Goal: Book appointment/travel/reservation

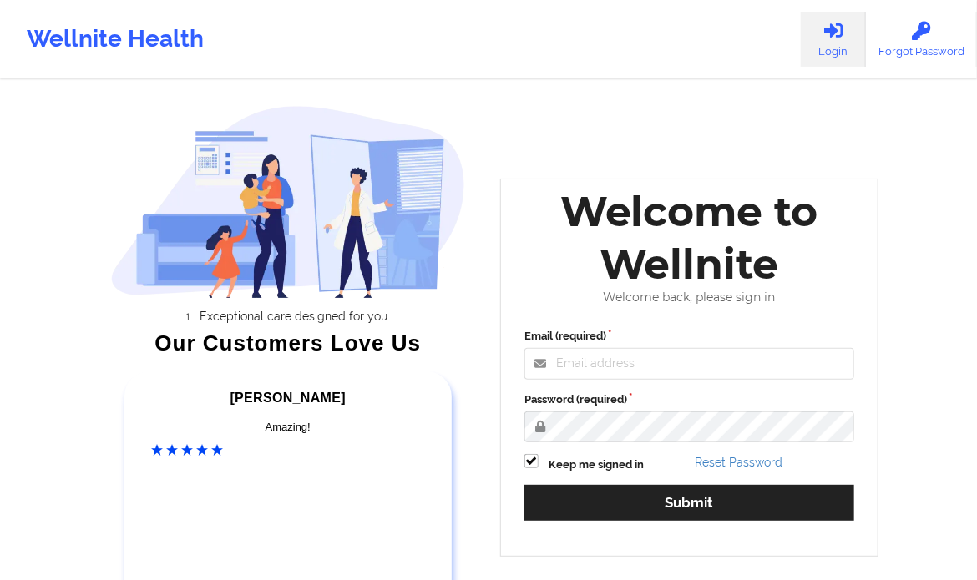
click at [689, 286] on div "Welcome to Wellnite" at bounding box center [688, 237] width 353 height 105
click at [660, 354] on input "Email (required)" at bounding box center [689, 364] width 330 height 32
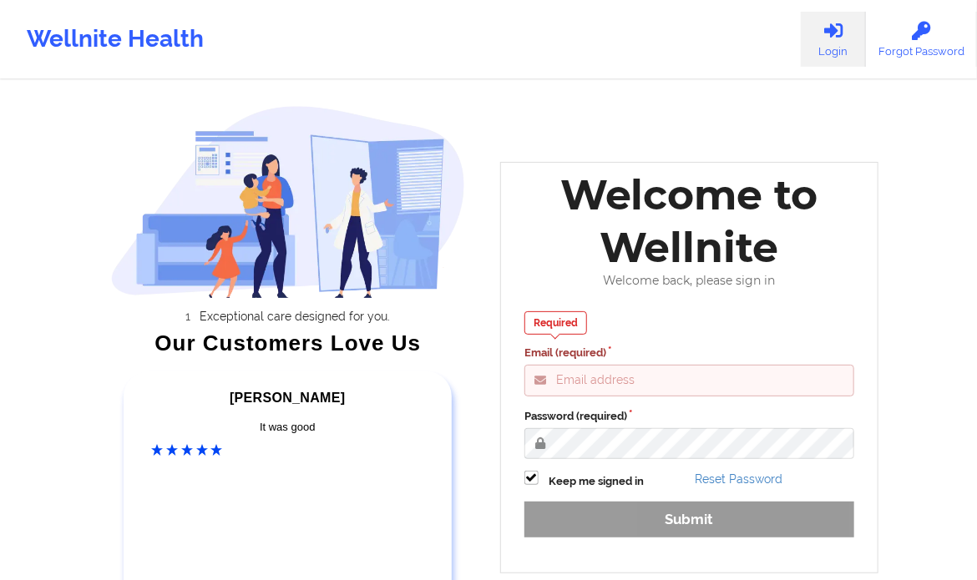
type input "clifford@wellnite.com"
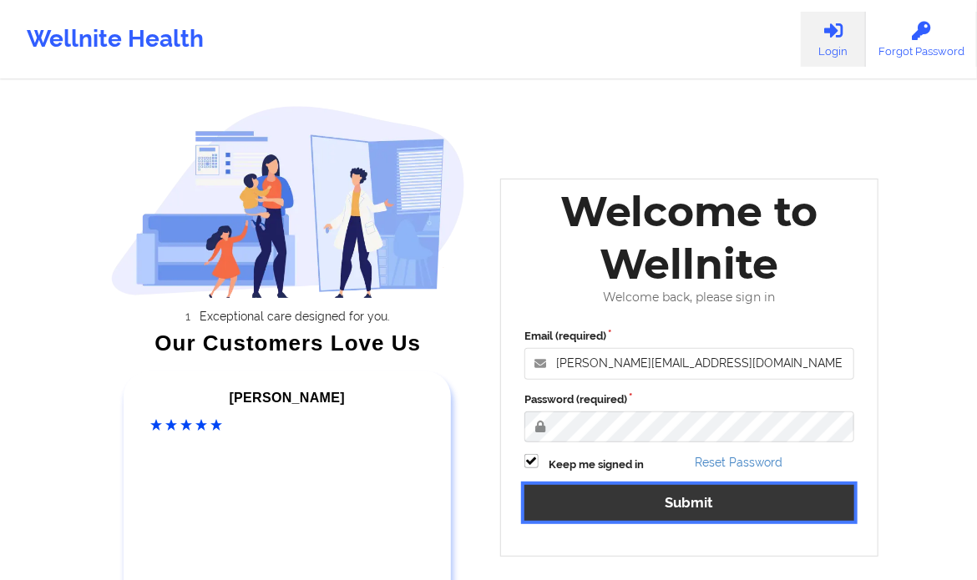
click at [693, 516] on button "Submit" at bounding box center [689, 503] width 330 height 36
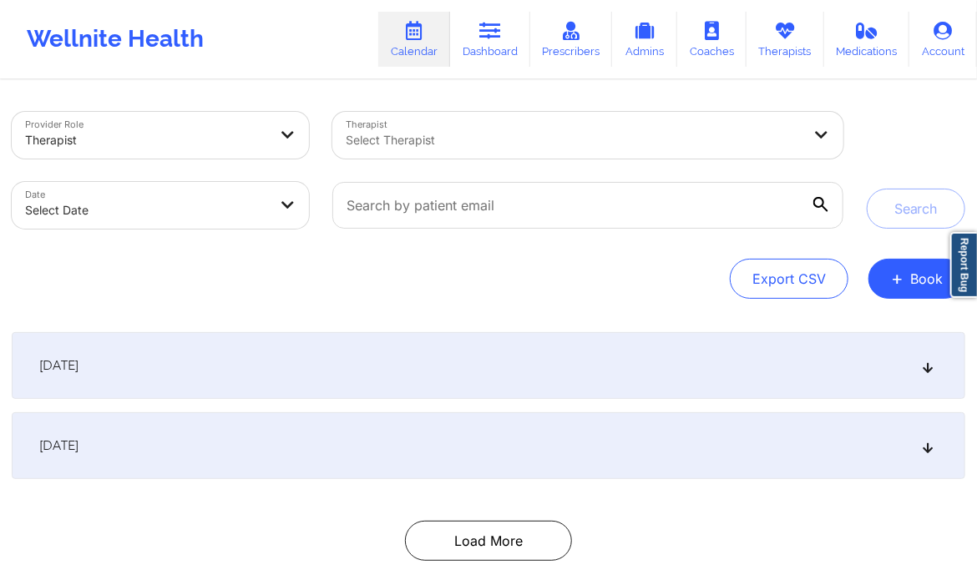
click at [461, 144] on div at bounding box center [574, 140] width 456 height 20
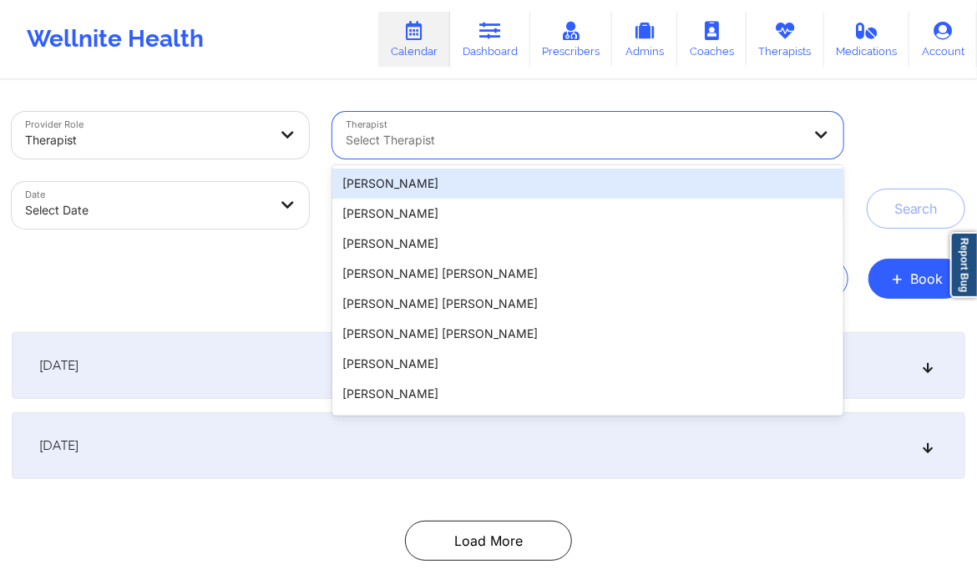
paste input "https://wellnite.daily.co/JTfjQeiCcPL9B4c8MvpZ"
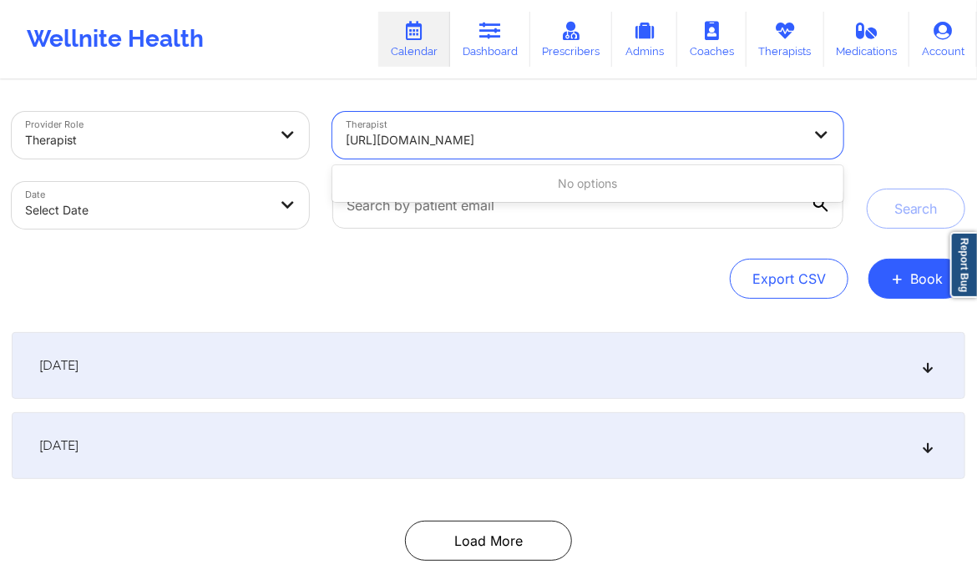
click at [461, 144] on input "https://wellnite.daily.co/JTfjQeiCcPL9B4c8MvpZ" at bounding box center [481, 140] width 270 height 17
paste input "Marcos Villareal"
type input "Marcos Villareal"
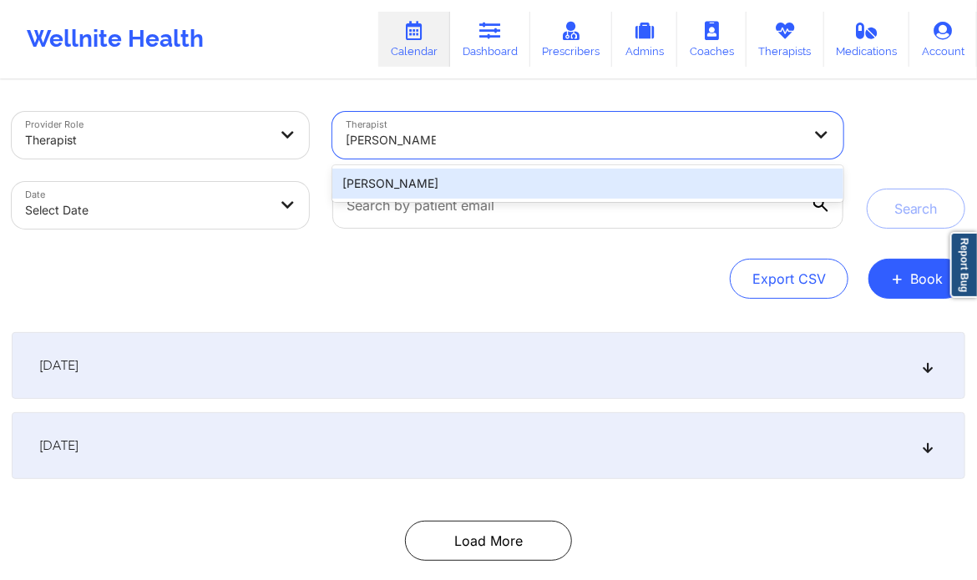
click at [462, 180] on div "Marcos Villareal" at bounding box center [587, 184] width 511 height 30
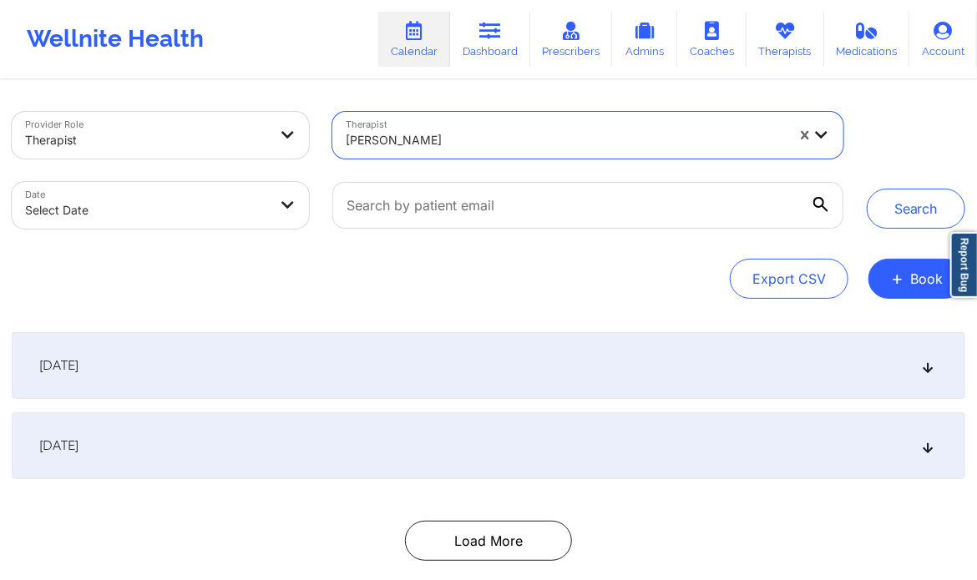
select select "2025-8"
select select "2025-9"
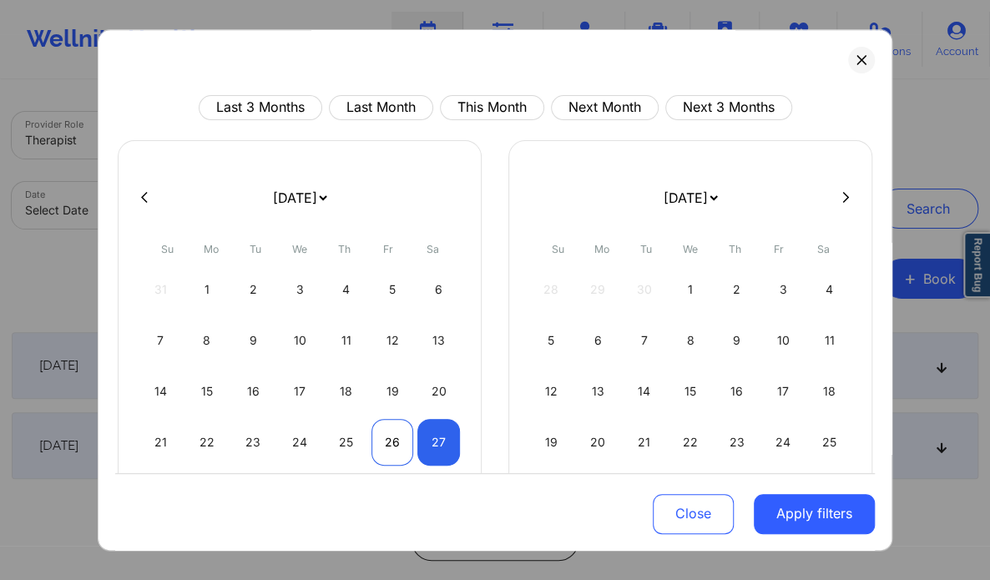
click at [396, 443] on div "26" at bounding box center [392, 442] width 43 height 47
select select "2025-8"
select select "2025-9"
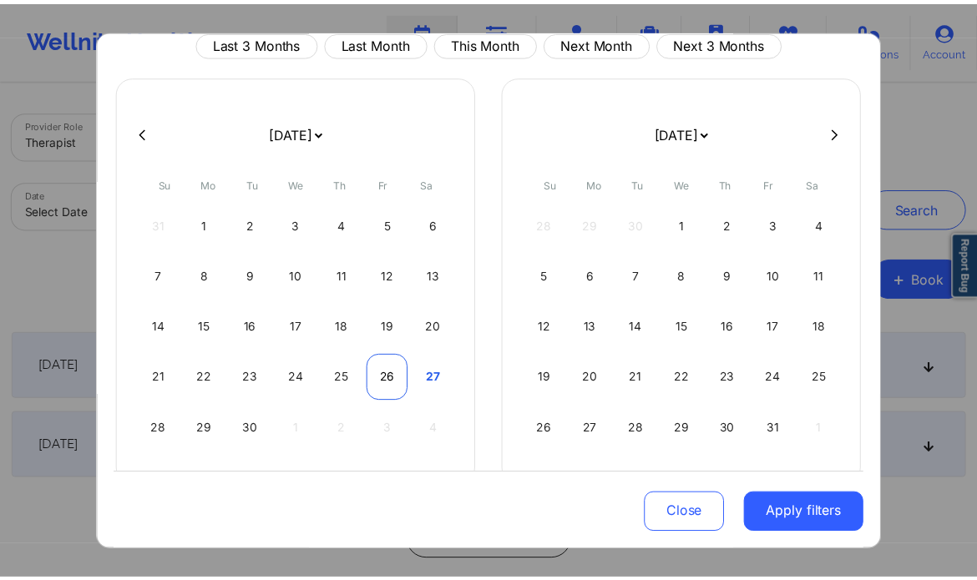
scroll to position [68, 0]
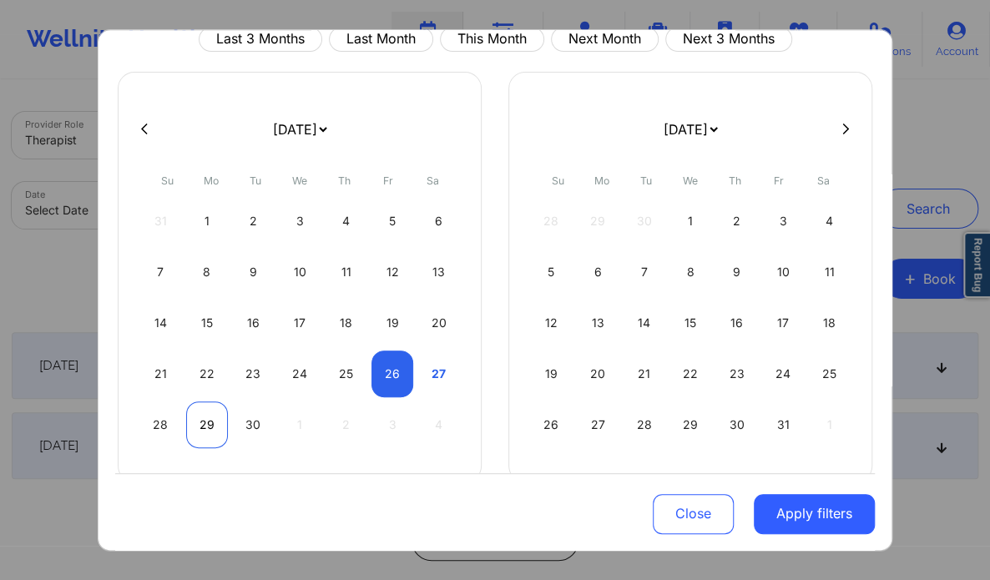
select select "2025-8"
select select "2025-9"
click at [186, 418] on div "29" at bounding box center [207, 424] width 43 height 47
select select "2025-8"
select select "2025-9"
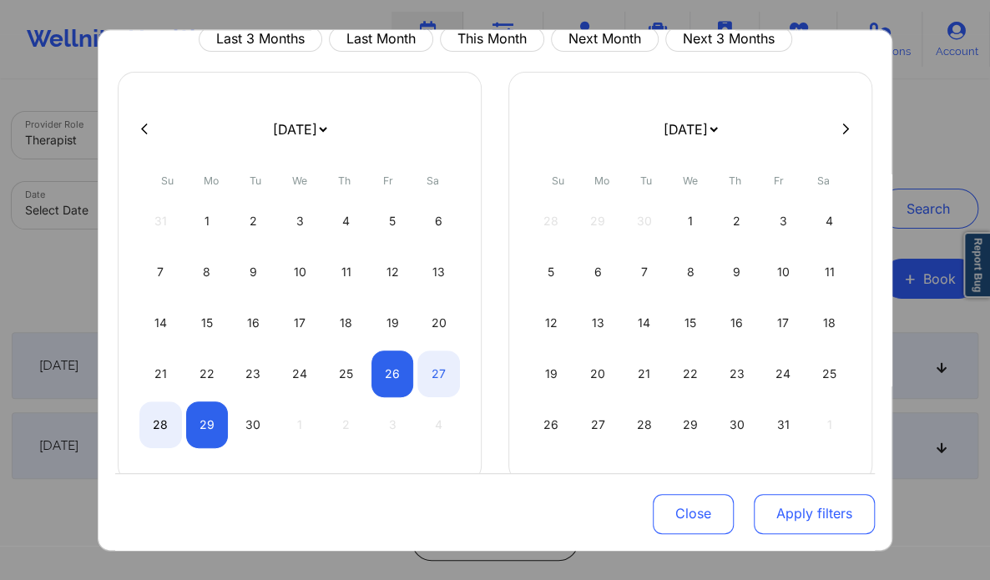
click at [811, 507] on button "Apply filters" at bounding box center [814, 513] width 121 height 40
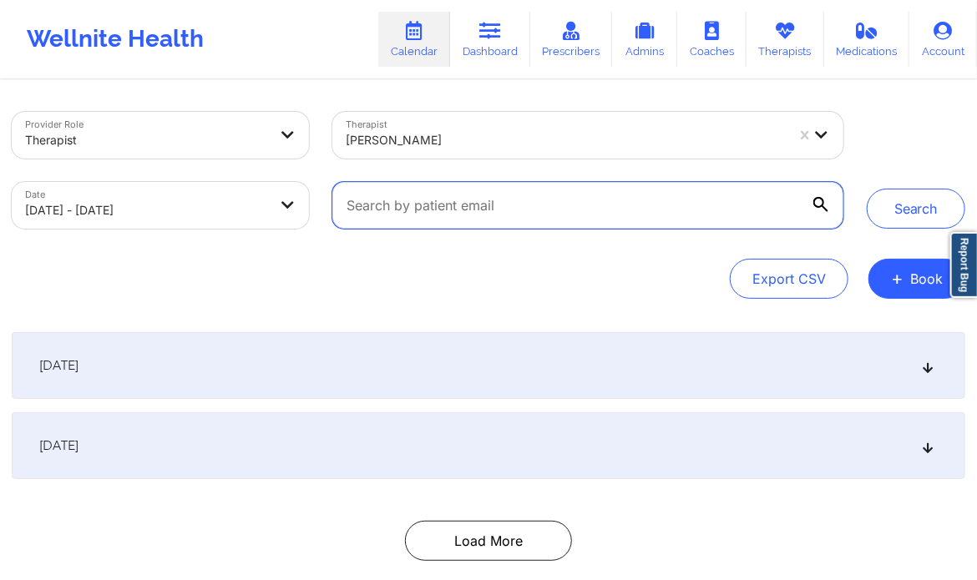
click at [583, 204] on input "text" at bounding box center [587, 205] width 511 height 47
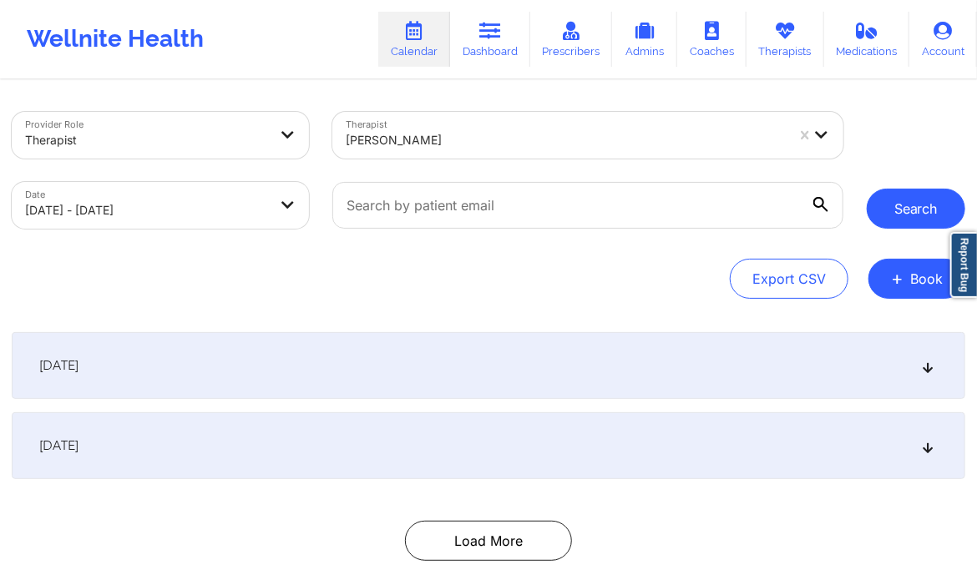
click at [919, 207] on button "Search" at bounding box center [915, 209] width 98 height 40
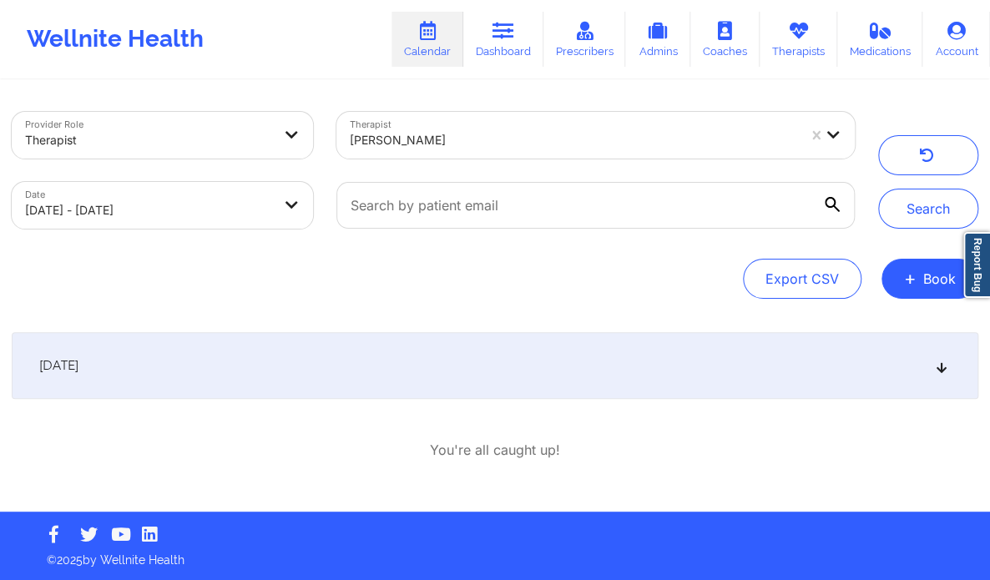
click at [946, 376] on div "September 27, 2025" at bounding box center [495, 365] width 967 height 67
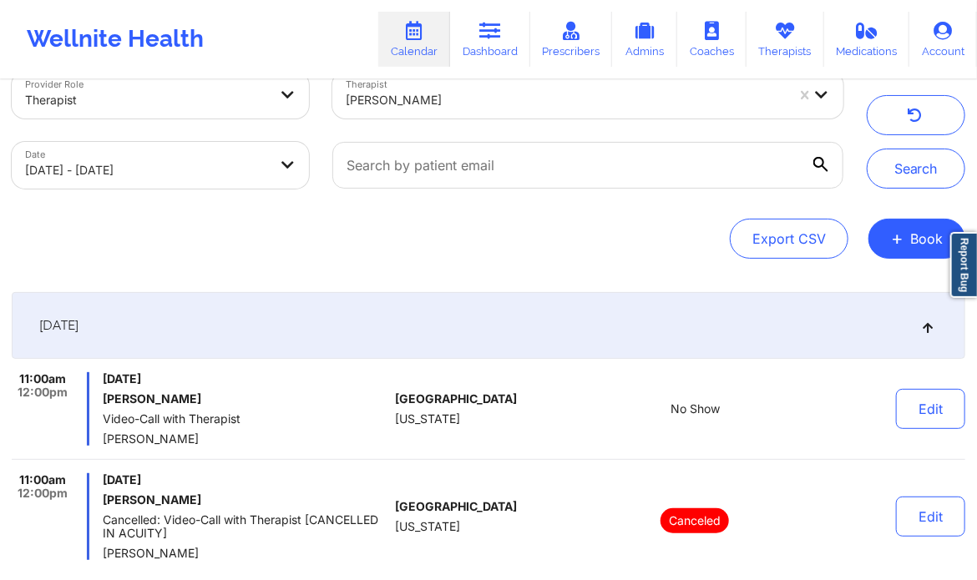
scroll to position [0, 0]
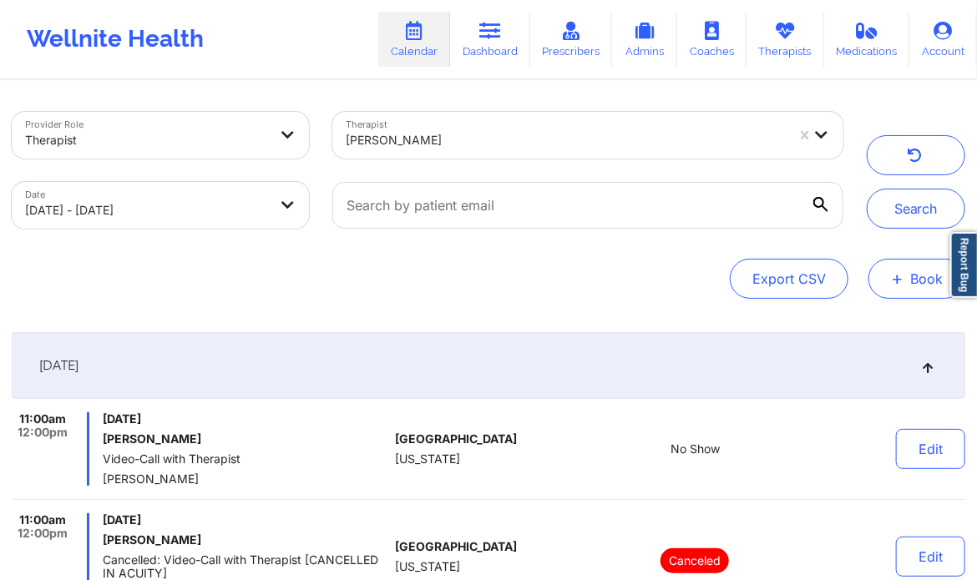
click at [903, 280] on span "+" at bounding box center [897, 278] width 13 height 9
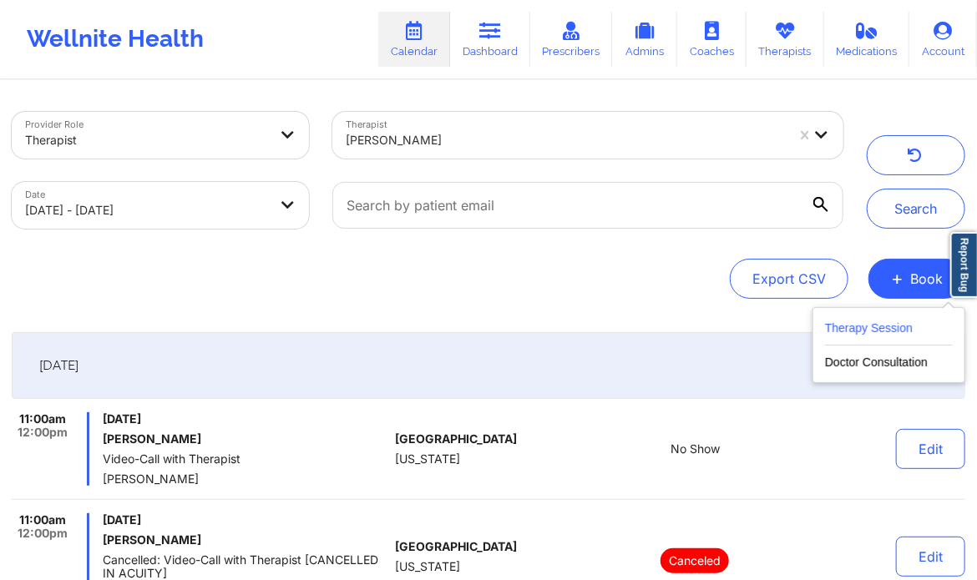
click at [879, 339] on button "Therapy Session" at bounding box center [889, 332] width 128 height 28
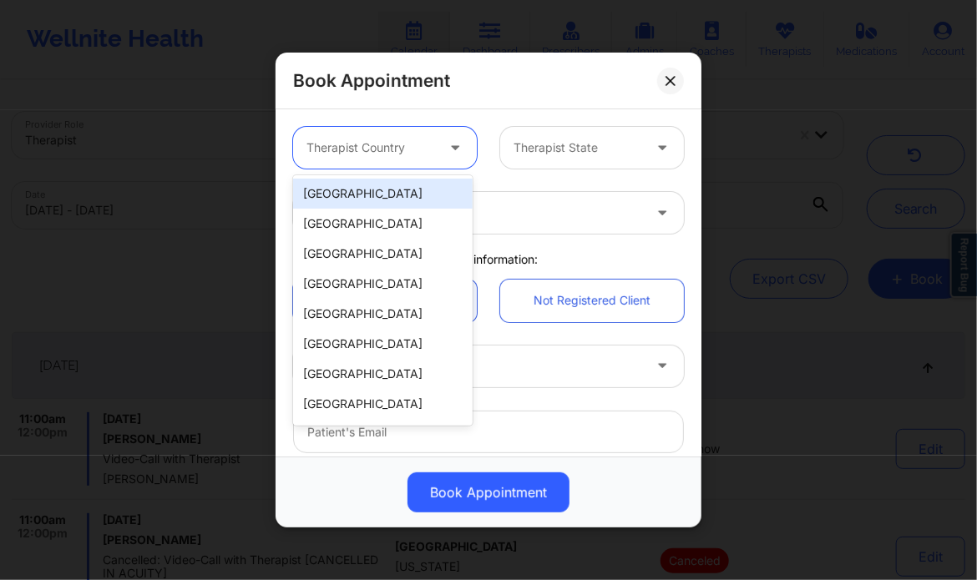
click at [394, 140] on div at bounding box center [370, 148] width 129 height 20
click at [394, 189] on div "United States" at bounding box center [382, 194] width 179 height 30
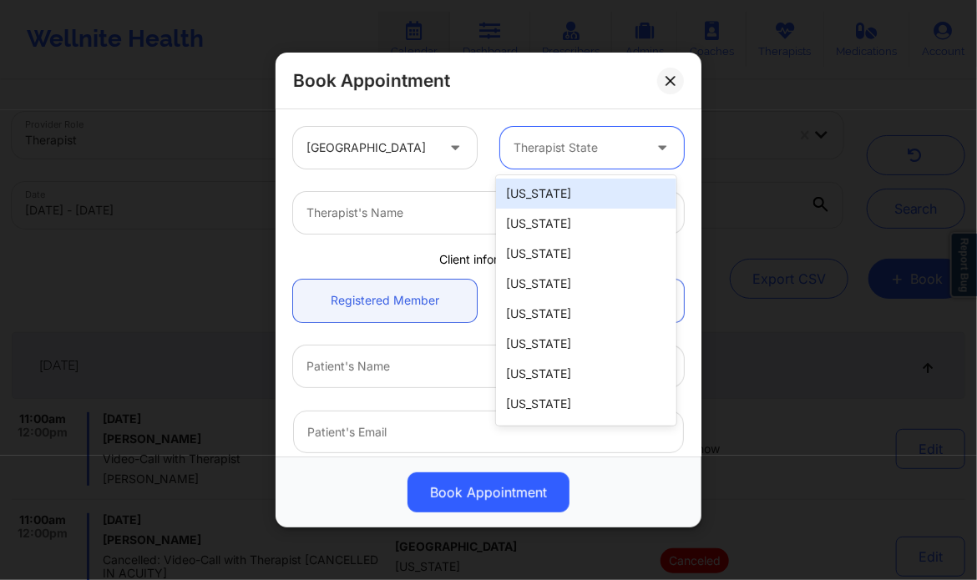
click at [581, 136] on div "Therapist State" at bounding box center [572, 148] width 144 height 42
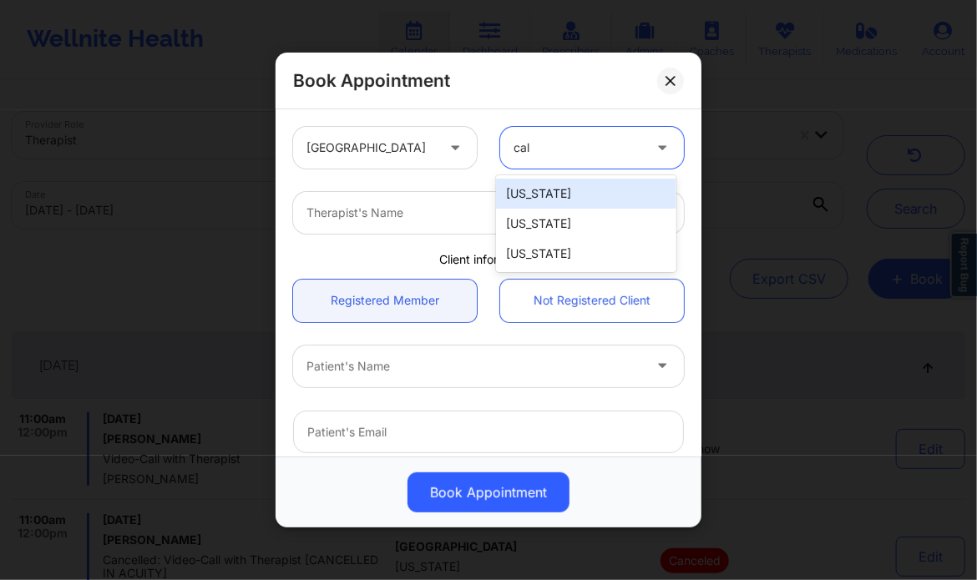
type input "cali"
click at [558, 189] on div "California" at bounding box center [585, 194] width 179 height 30
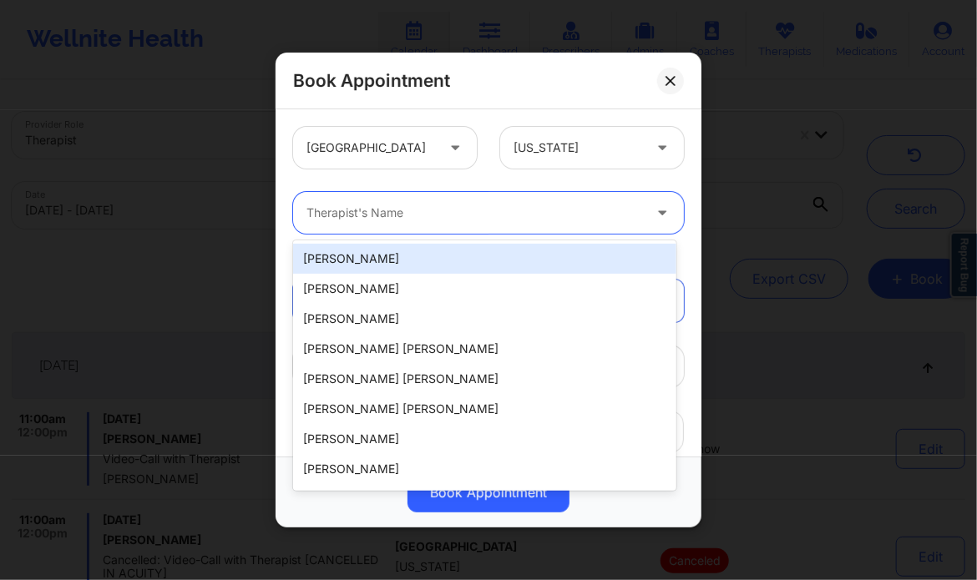
click at [523, 214] on div at bounding box center [474, 213] width 336 height 20
paste input "Ellen Case"
type input "Ellen Case"
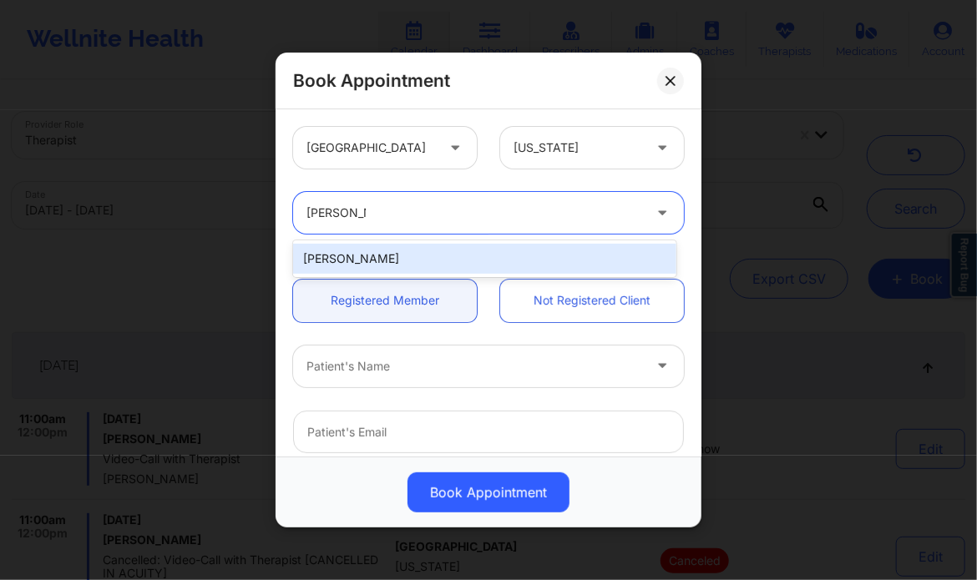
click at [401, 252] on div "Ellen Case" at bounding box center [484, 259] width 382 height 30
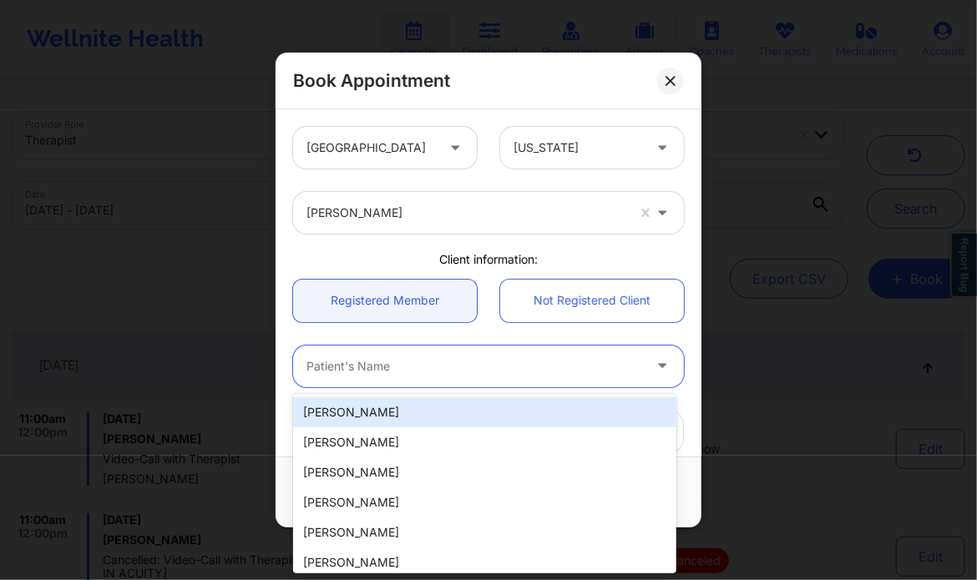
click at [403, 352] on div "Patient's Name" at bounding box center [468, 367] width 351 height 42
paste input "Skandha Chinta"
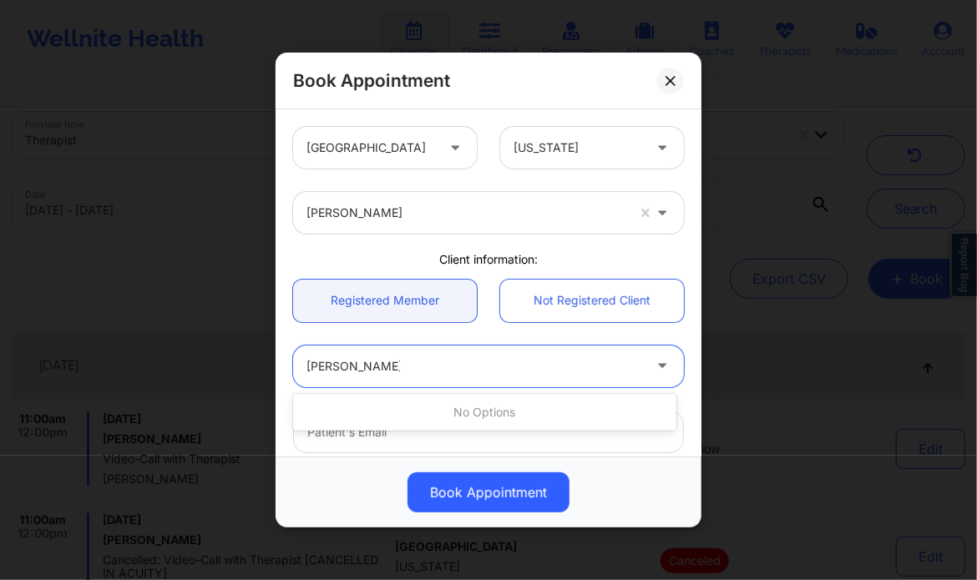
type input "Skandha Chinta"
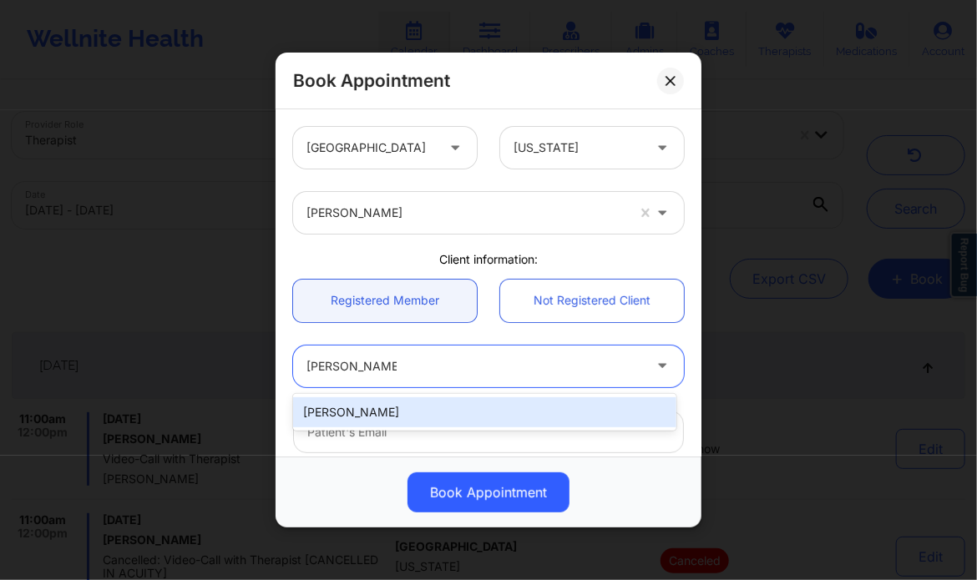
click at [391, 413] on div "Skandha Chinta" at bounding box center [484, 412] width 382 height 30
type input "skandha.ch@gmail.com"
type input "7472836161"
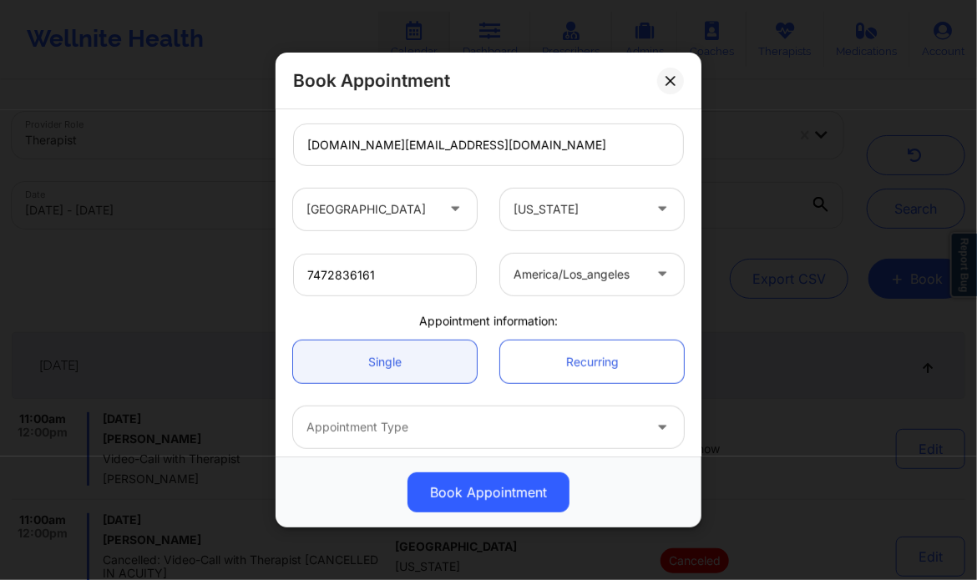
scroll to position [361, 0]
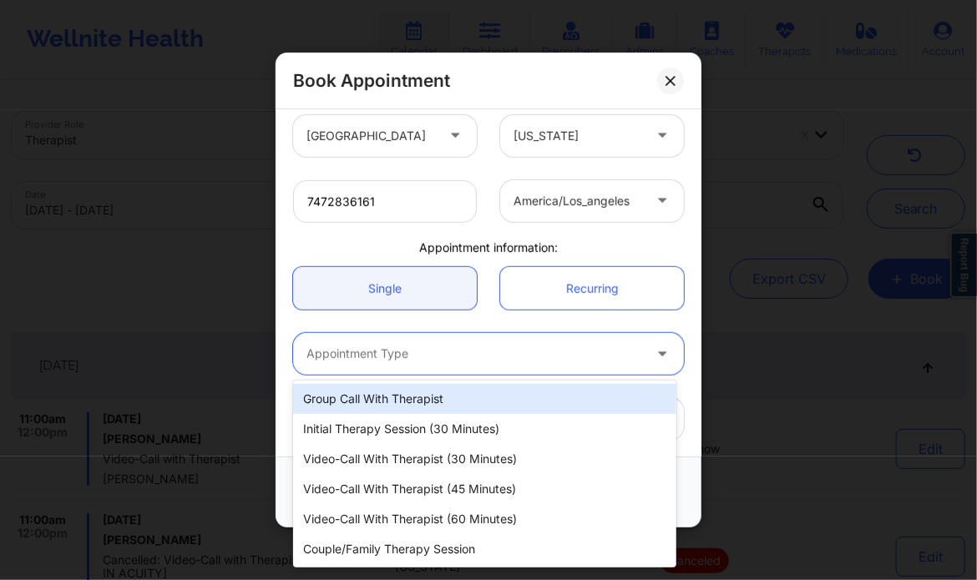
click at [421, 350] on div at bounding box center [474, 354] width 336 height 20
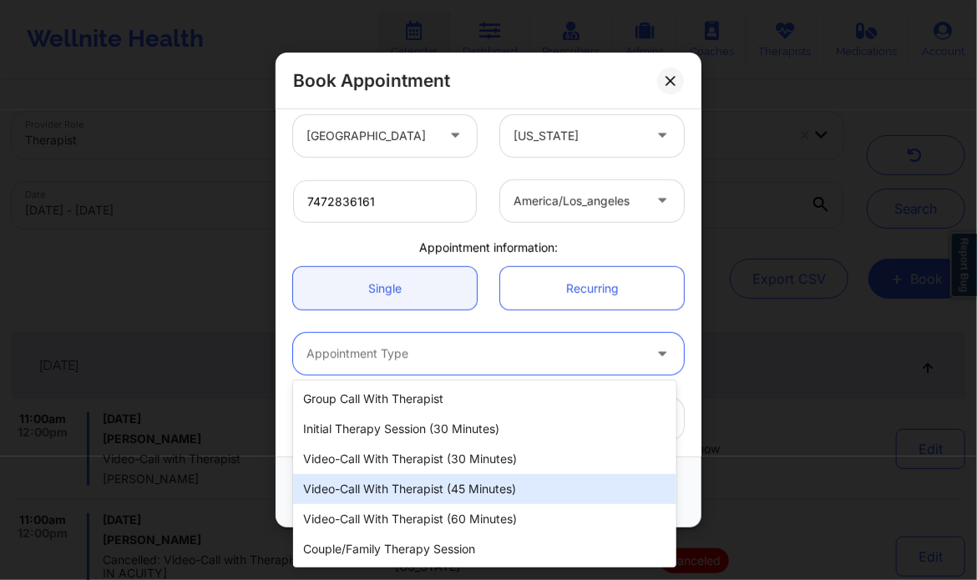
click at [466, 497] on div "Video-Call with Therapist (45 minutes)" at bounding box center [484, 489] width 382 height 30
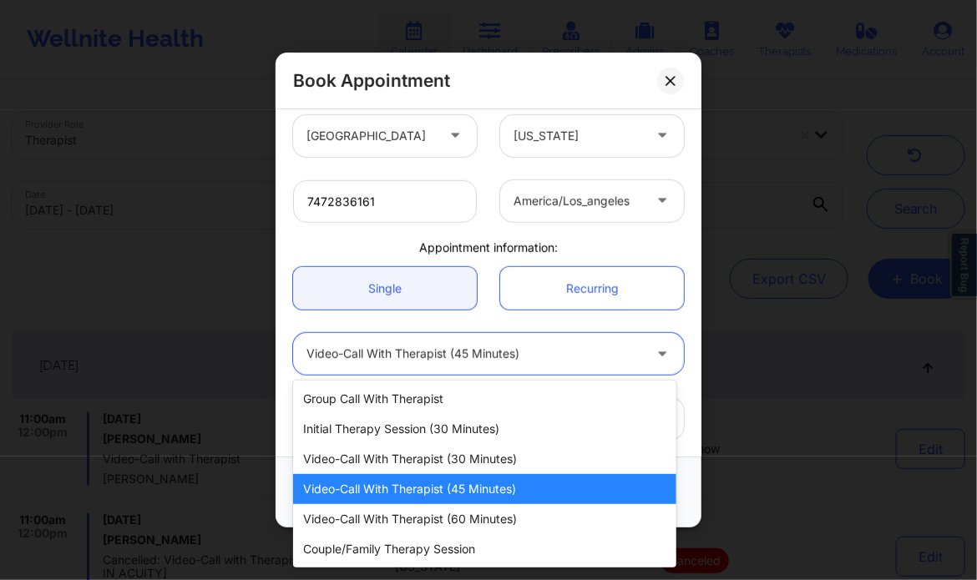
click at [507, 362] on div at bounding box center [474, 354] width 336 height 20
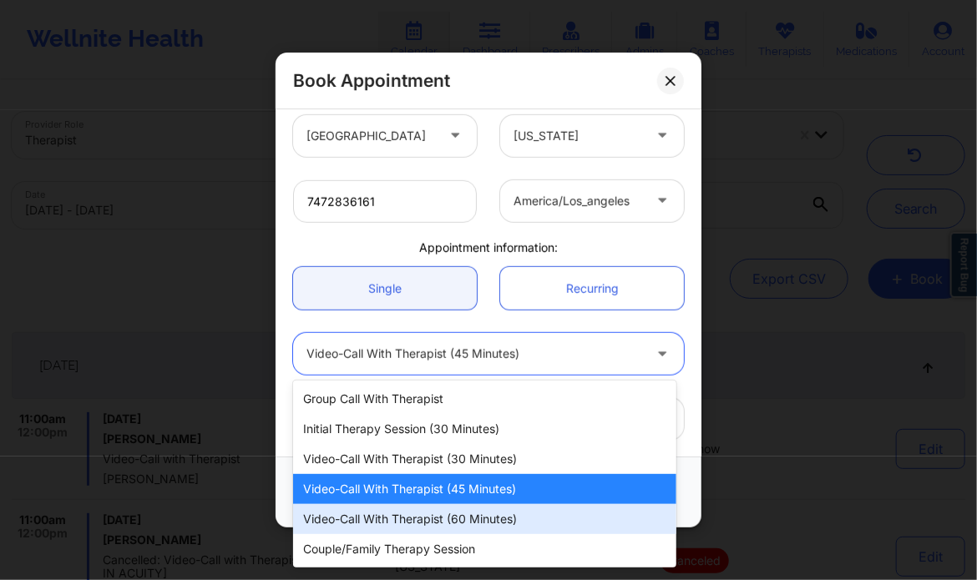
click at [480, 516] on div "Video-Call with Therapist (60 minutes)" at bounding box center [484, 519] width 382 height 30
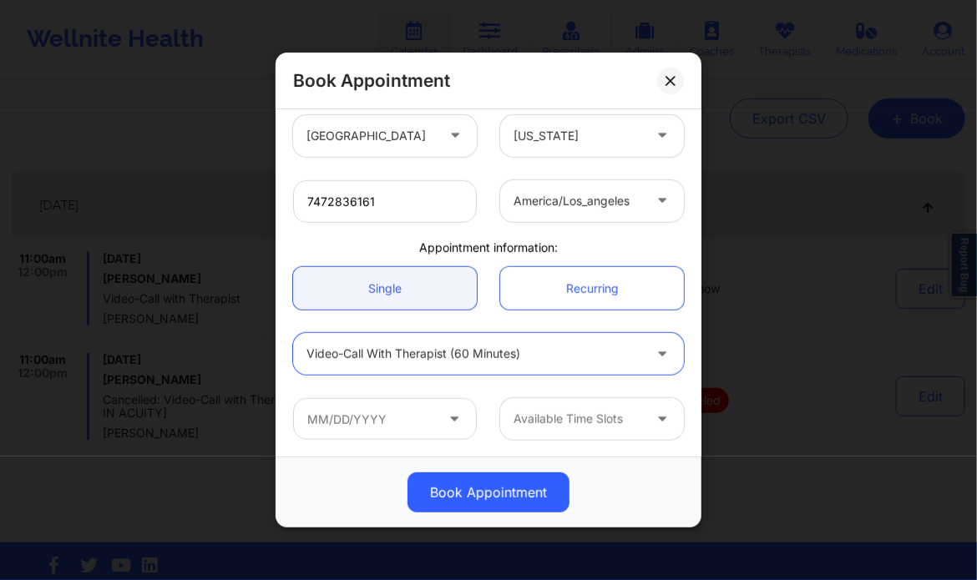
scroll to position [165, 0]
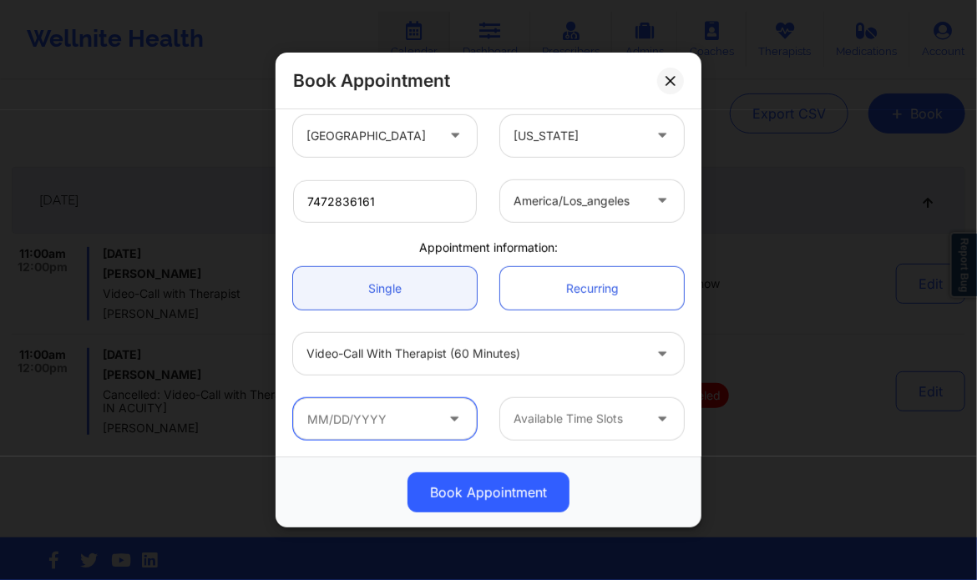
click at [391, 425] on input "text" at bounding box center [385, 419] width 184 height 42
drag, startPoint x: 364, startPoint y: 398, endPoint x: 266, endPoint y: -79, distance: 487.3
click at [266, 0] on html "Wellnite Health Calendar Dashboard Prescribers Admins Coaches Therapists Medica…" at bounding box center [488, 125] width 977 height 580
click at [368, 408] on input "text" at bounding box center [385, 419] width 184 height 42
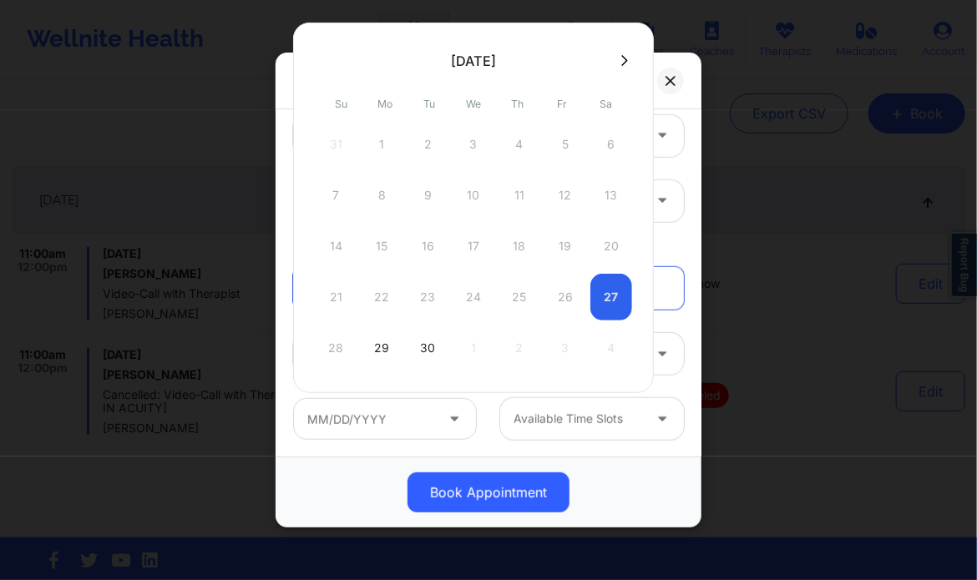
click at [519, 341] on div "28 29 30 1 2 3 4" at bounding box center [473, 348] width 317 height 47
click at [621, 66] on icon at bounding box center [624, 60] width 7 height 13
click at [517, 144] on div "2" at bounding box center [519, 144] width 42 height 47
type input "10/02/2025"
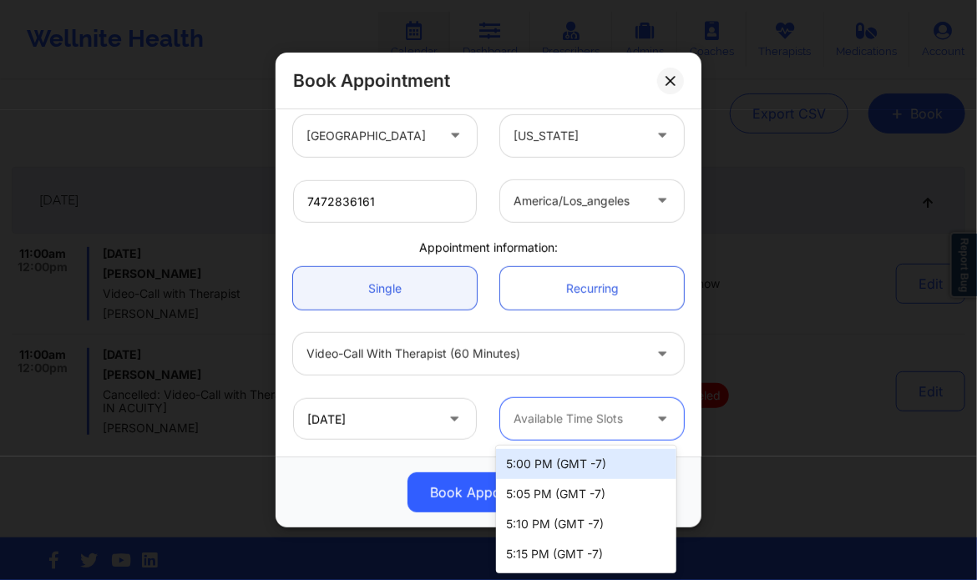
click at [576, 416] on div at bounding box center [577, 419] width 129 height 20
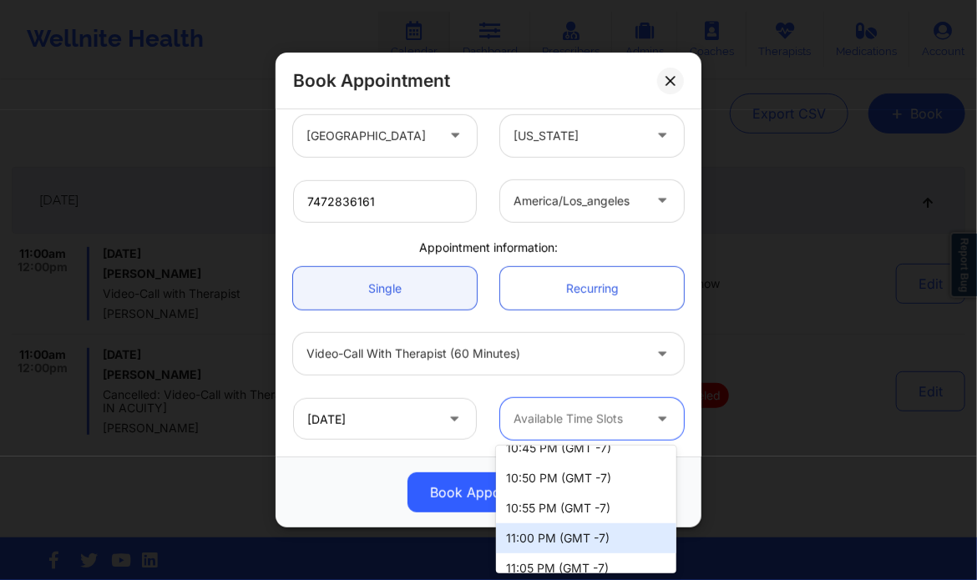
scroll to position [2253, 0]
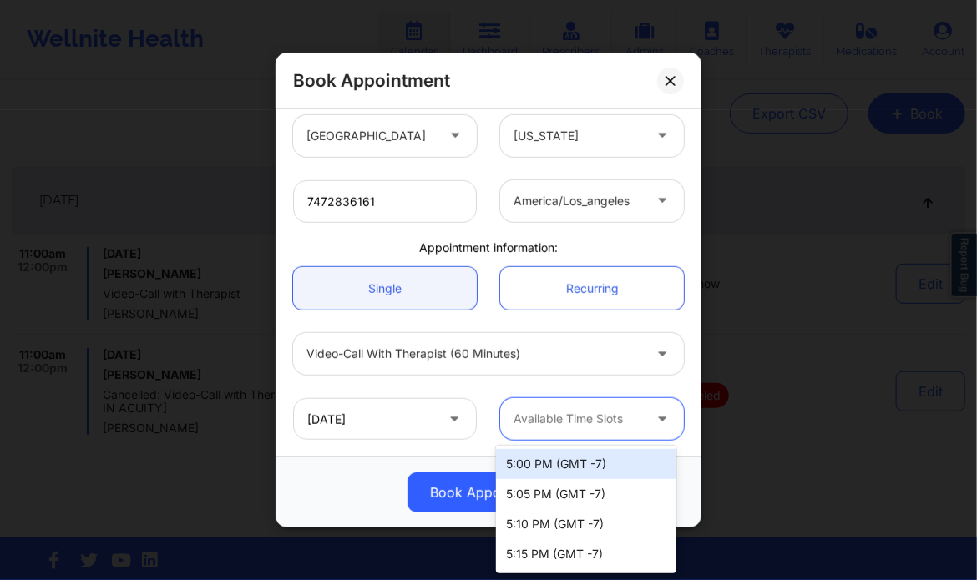
click at [567, 435] on div "Available Time Slots" at bounding box center [572, 419] width 144 height 42
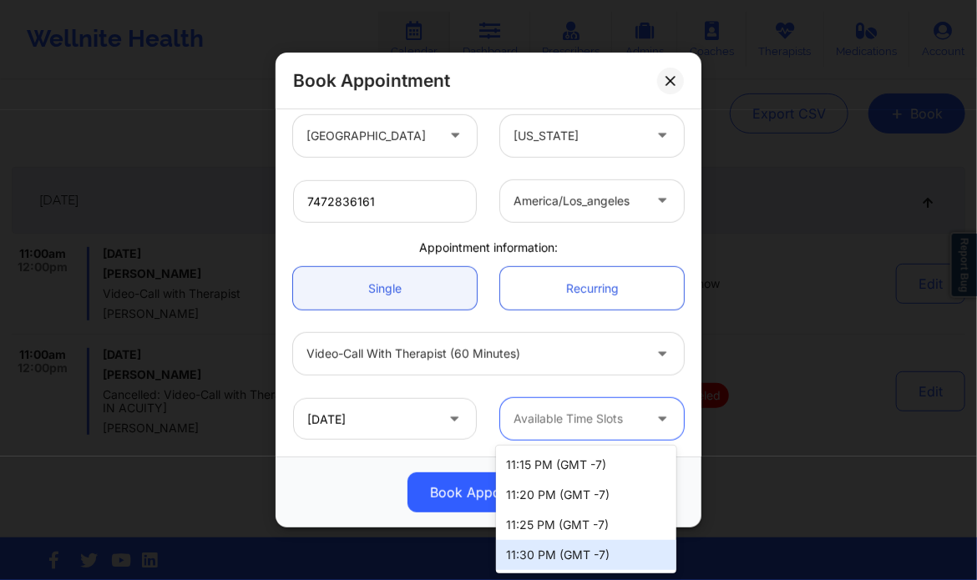
click at [568, 552] on div "11:30 PM (GMT -7)" at bounding box center [585, 555] width 179 height 30
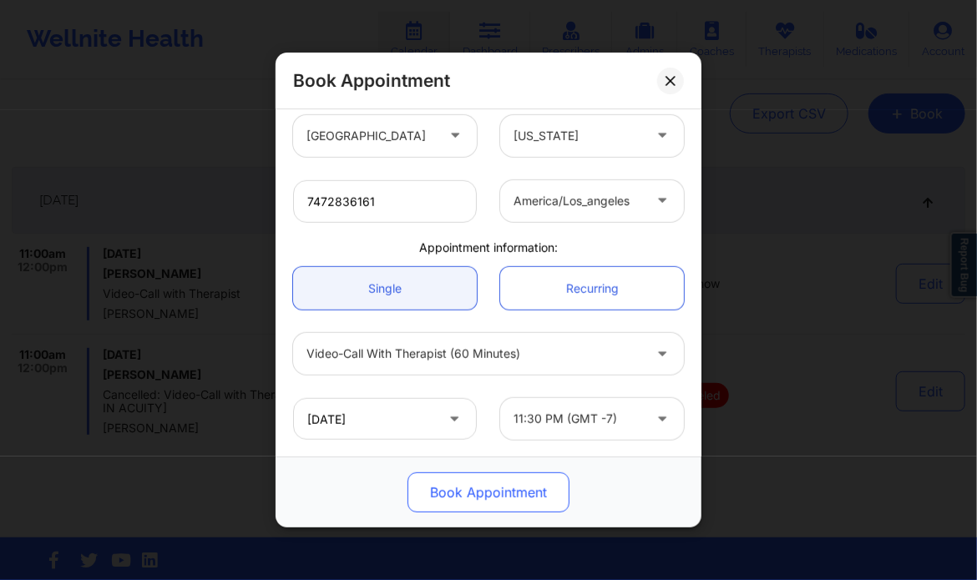
click at [488, 488] on button "Book Appointment" at bounding box center [488, 492] width 162 height 40
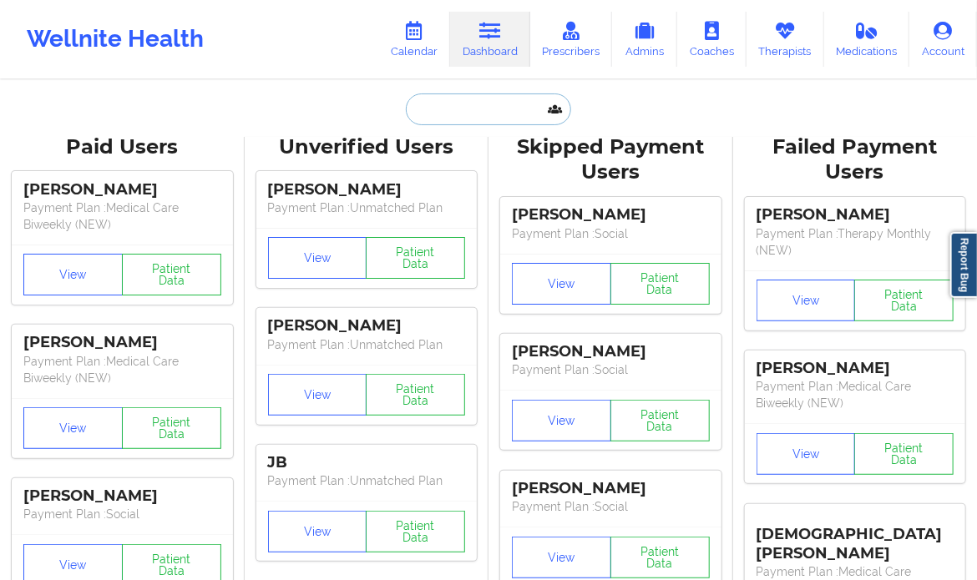
click at [487, 106] on input "text" at bounding box center [488, 109] width 165 height 32
paste input "Ellen Case"
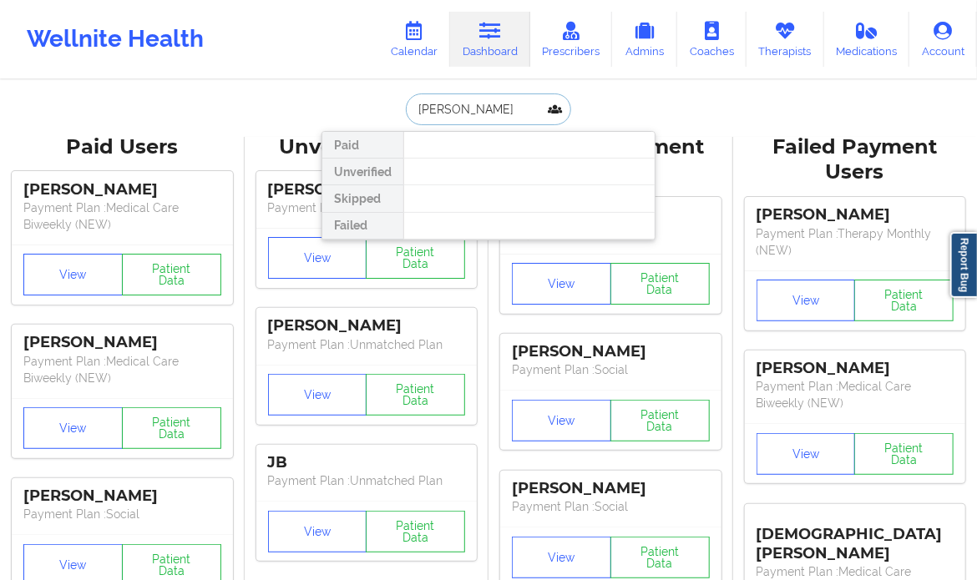
click at [437, 109] on input "Ellen Case" at bounding box center [488, 109] width 165 height 32
paste input "Skandha Chinta"
type input "Skandha Chinta"
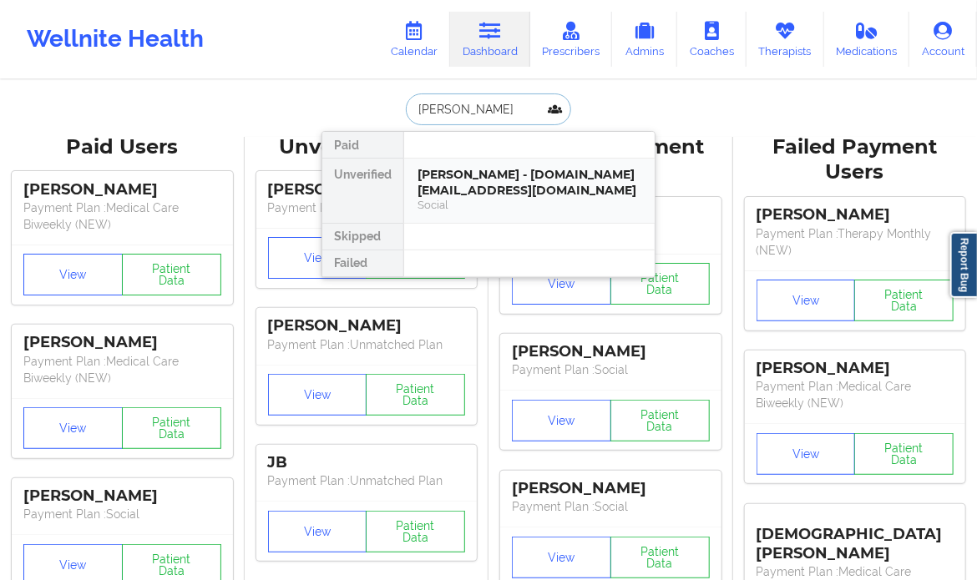
click at [603, 184] on div "Skandha Chinta - skandha.ch@gmail.com" at bounding box center [529, 182] width 224 height 31
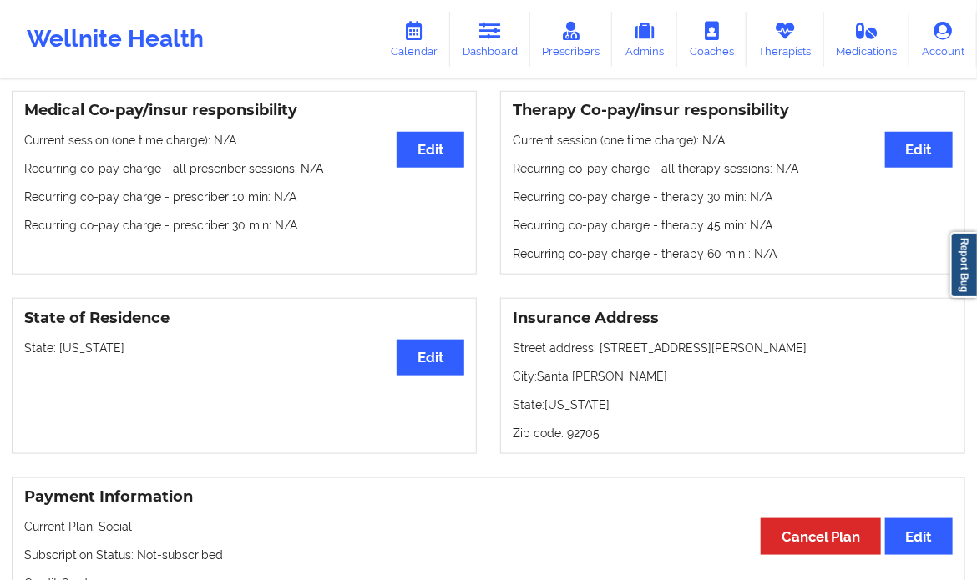
scroll to position [521, 0]
